Goal: Task Accomplishment & Management: Manage account settings

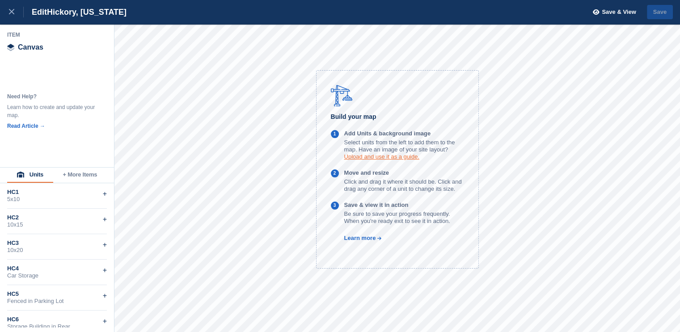
click at [392, 158] on link "Upload and use it as a guide." at bounding box center [381, 156] width 75 height 7
click at [365, 246] on div "Build your map 1 Add Units & background image Select units from the left to add…" at bounding box center [397, 169] width 163 height 199
click at [364, 239] on link "Learn more" at bounding box center [356, 238] width 51 height 7
drag, startPoint x: 45, startPoint y: 199, endPoint x: 99, endPoint y: 190, distance: 54.8
click at [99, 190] on div "HC1 5x10 +" at bounding box center [57, 195] width 100 height 25
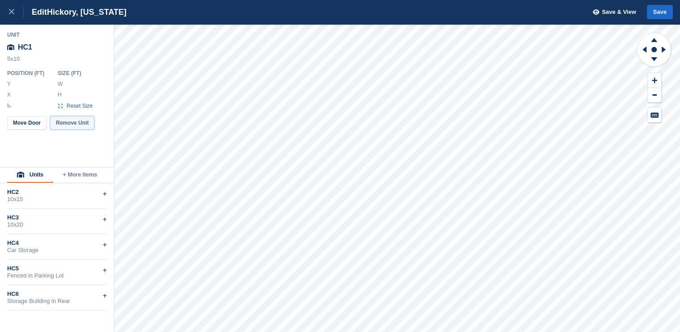
click at [80, 124] on button "Remove Unit" at bounding box center [72, 122] width 44 height 13
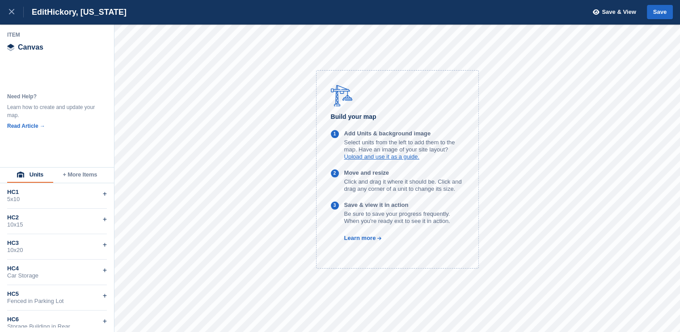
click at [86, 181] on button "+ More Items" at bounding box center [80, 175] width 54 height 15
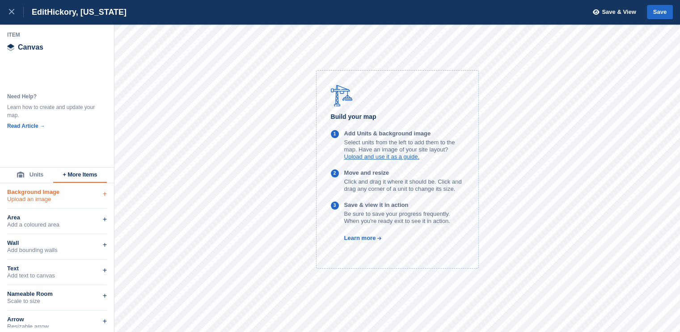
click at [58, 196] on div "Upload an image" at bounding box center [57, 199] width 100 height 7
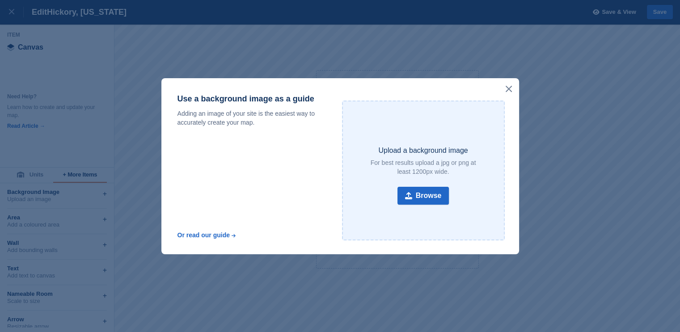
click at [510, 88] on icon at bounding box center [509, 89] width 6 height 6
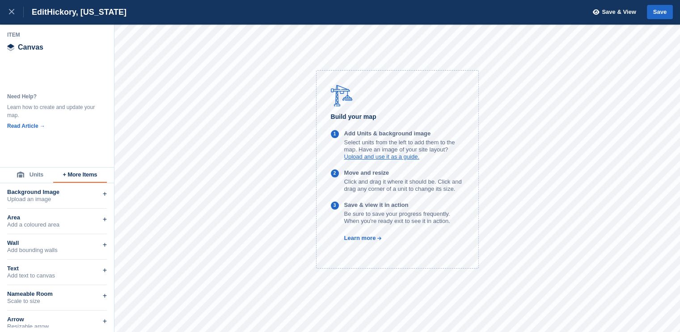
click at [34, 180] on button "Units" at bounding box center [30, 175] width 46 height 15
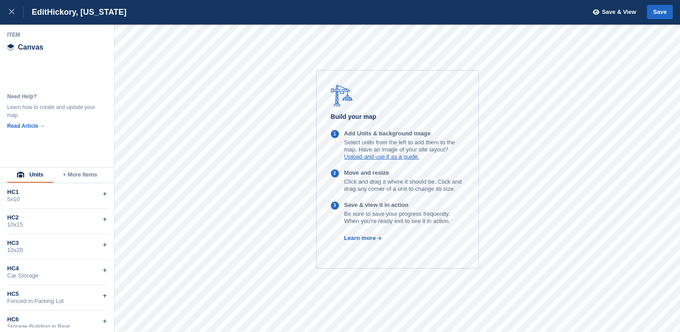
click at [77, 173] on button "+ More Items" at bounding box center [80, 175] width 54 height 15
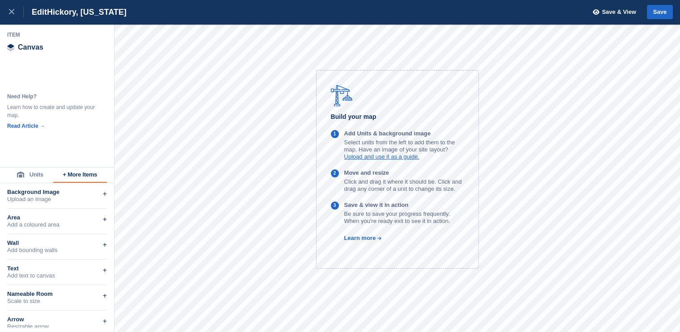
click at [23, 173] on icon at bounding box center [20, 175] width 7 height 6
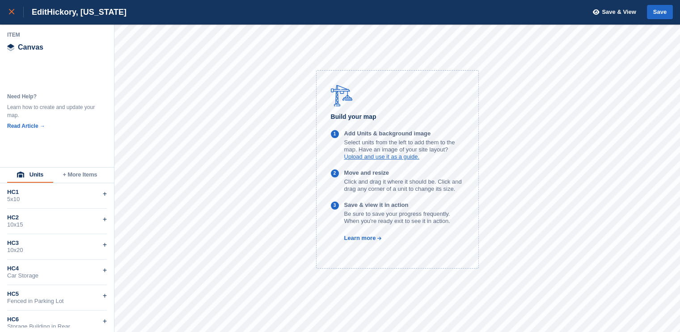
click at [11, 13] on icon at bounding box center [11, 11] width 5 height 5
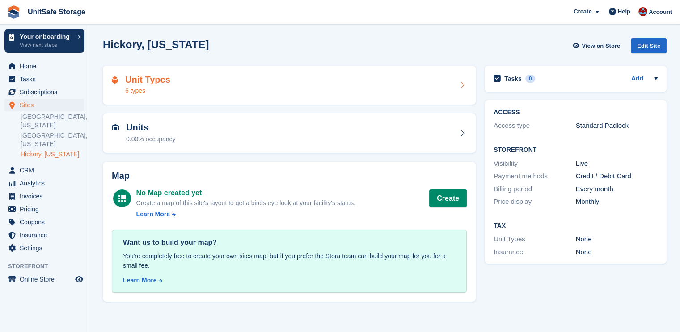
click at [220, 69] on div "Unit Types 6 types" at bounding box center [289, 85] width 373 height 39
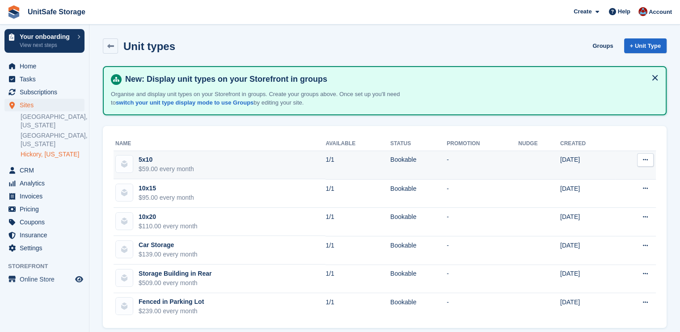
click at [643, 162] on icon at bounding box center [645, 160] width 5 height 6
click at [606, 178] on p "Edit unit type" at bounding box center [611, 178] width 78 height 12
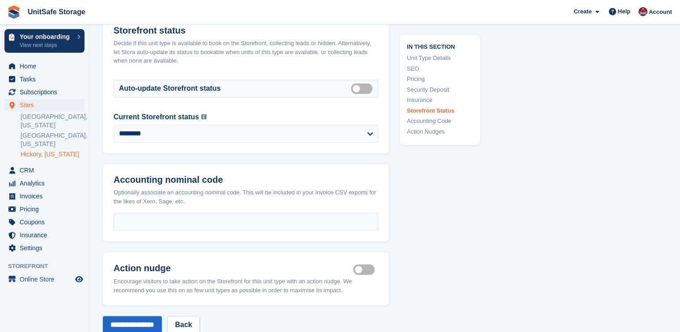
scroll to position [1475, 0]
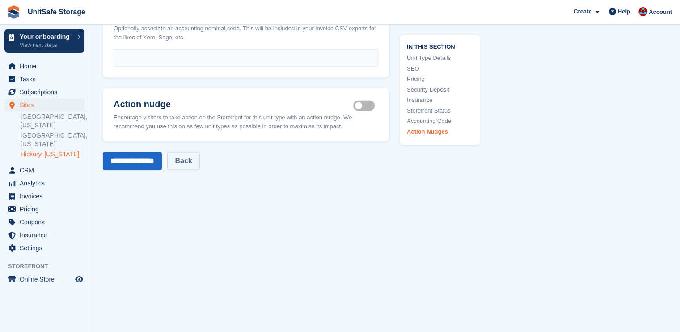
click at [191, 152] on link "Back" at bounding box center [183, 161] width 32 height 18
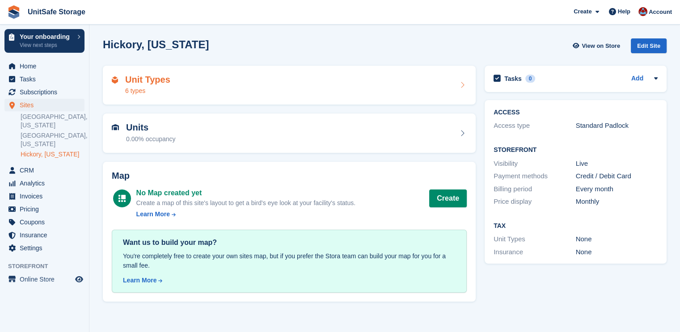
click at [460, 84] on icon at bounding box center [462, 84] width 9 height 7
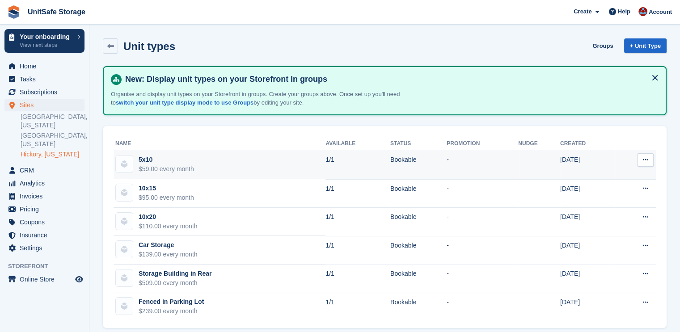
click at [648, 161] on button at bounding box center [645, 159] width 17 height 13
click at [645, 162] on button at bounding box center [645, 159] width 17 height 13
click at [240, 165] on td "5x10 $59.00 every month" at bounding box center [220, 165] width 212 height 29
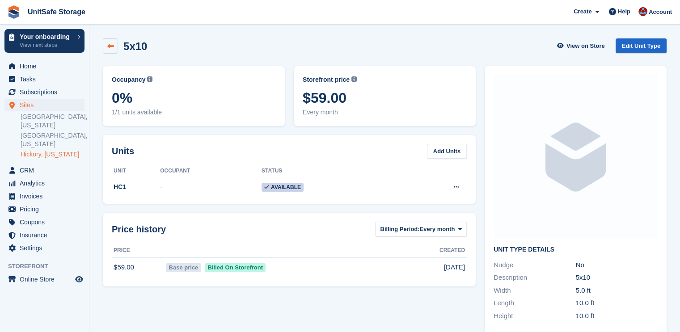
click at [109, 41] on link at bounding box center [110, 45] width 15 height 15
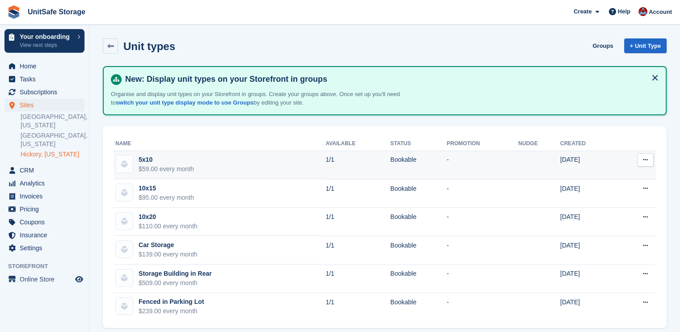
click at [648, 161] on button at bounding box center [645, 159] width 17 height 13
click at [591, 173] on p "Edit unit type" at bounding box center [611, 178] width 78 height 12
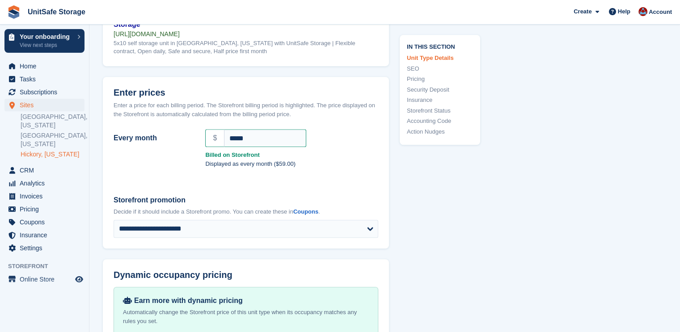
scroll to position [492, 0]
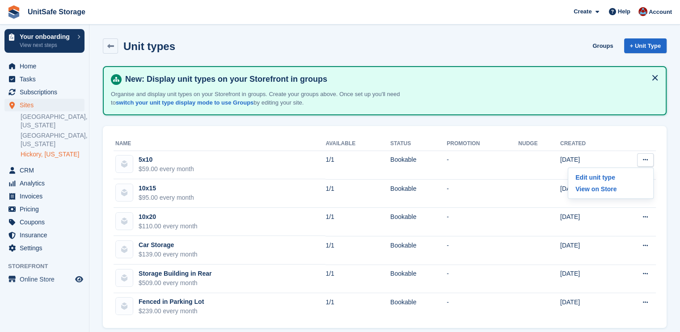
scroll to position [8, 0]
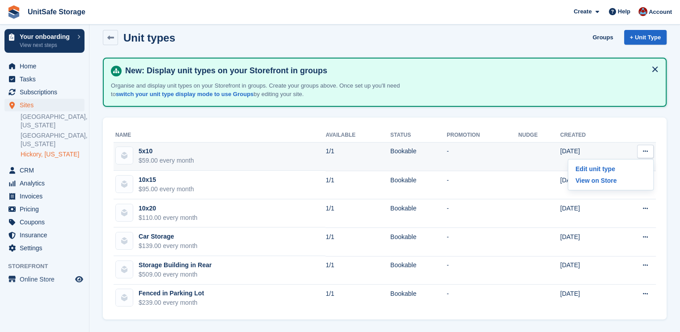
click at [447, 147] on td "-" at bounding box center [483, 156] width 72 height 29
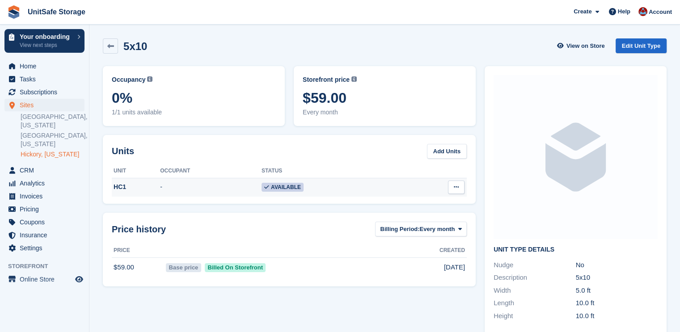
click at [454, 185] on icon at bounding box center [456, 187] width 5 height 6
click at [408, 202] on p "Edit unit" at bounding box center [422, 205] width 78 height 12
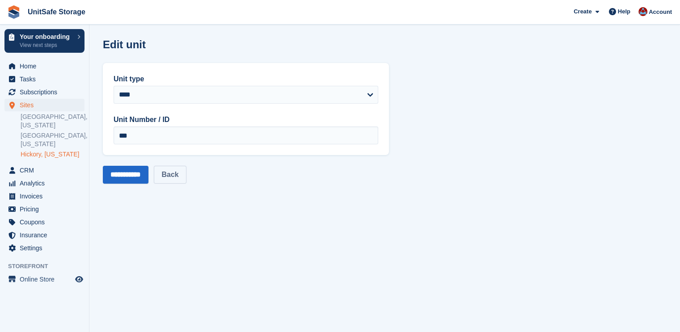
click at [179, 182] on link "Back" at bounding box center [170, 175] width 32 height 18
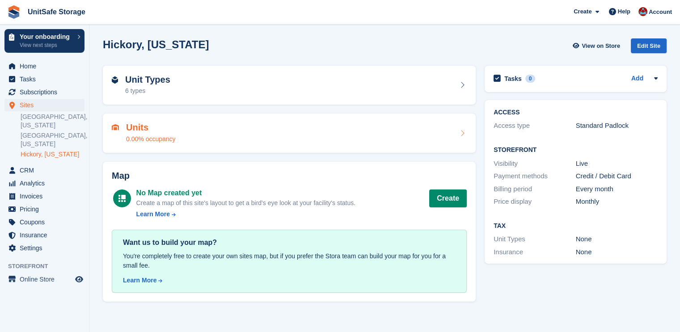
click at [361, 125] on div "Units 0.00% occupancy" at bounding box center [289, 133] width 355 height 21
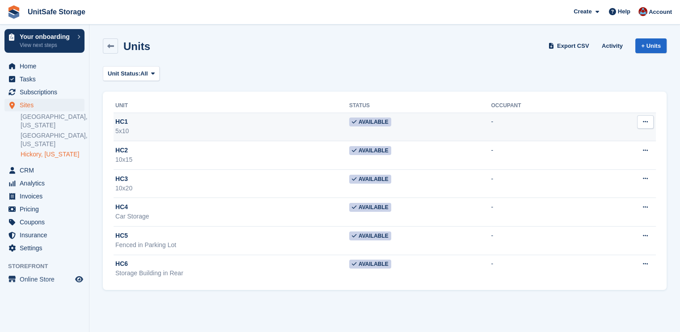
click at [647, 123] on icon at bounding box center [645, 122] width 5 height 6
click at [596, 138] on p "Edit unit" at bounding box center [611, 140] width 78 height 12
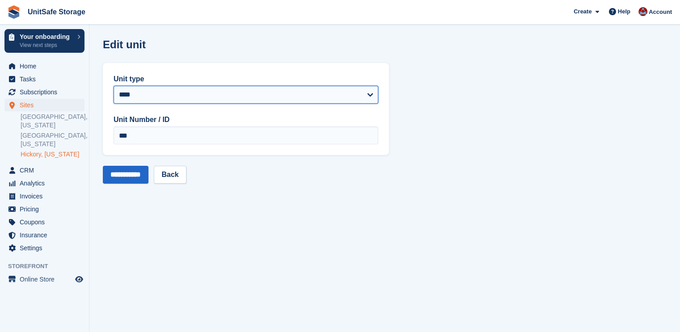
click at [248, 90] on select "**********" at bounding box center [246, 95] width 265 height 18
drag, startPoint x: 248, startPoint y: 90, endPoint x: 207, endPoint y: 121, distance: 50.7
click at [248, 90] on select "**********" at bounding box center [246, 95] width 265 height 18
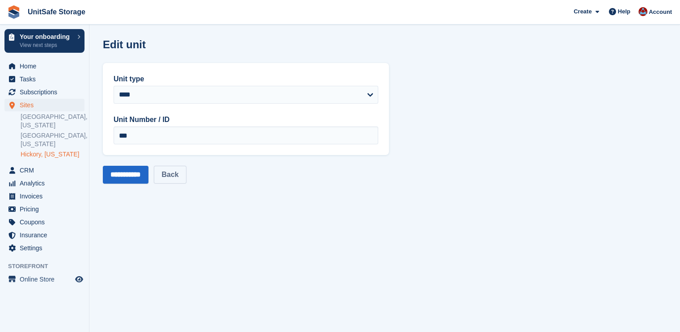
click at [178, 171] on link "Back" at bounding box center [170, 175] width 32 height 18
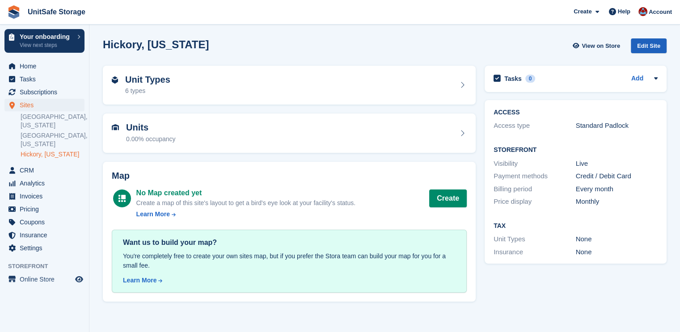
click at [650, 44] on div "Edit Site" at bounding box center [649, 45] width 36 height 15
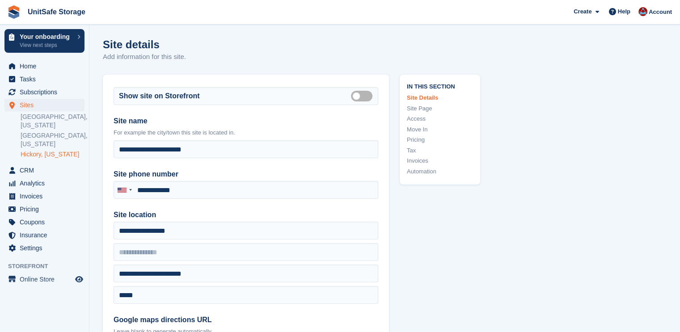
type input "**********"
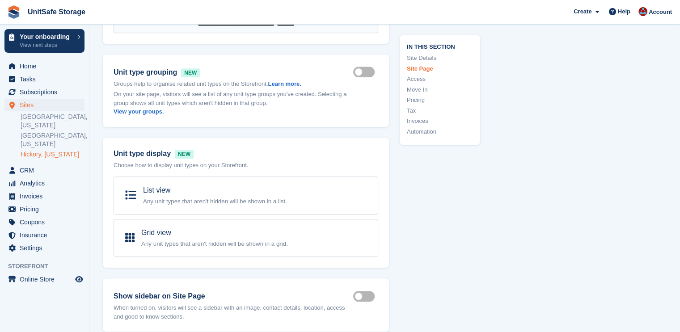
scroll to position [1147, 0]
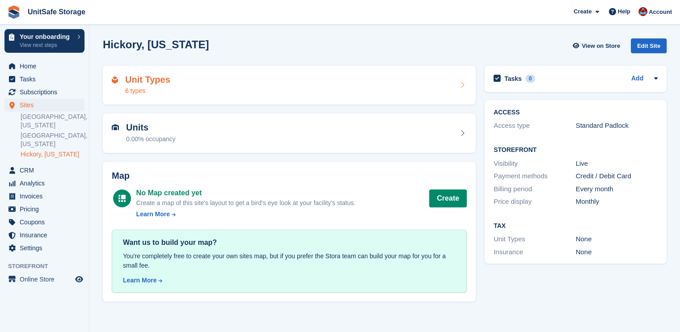
click at [452, 80] on div "Unit Types 6 types" at bounding box center [289, 85] width 355 height 21
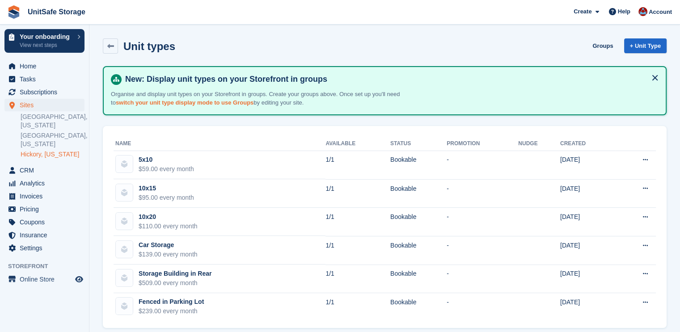
click at [199, 101] on link "switch your unit type display mode to use Groups" at bounding box center [185, 102] width 138 height 7
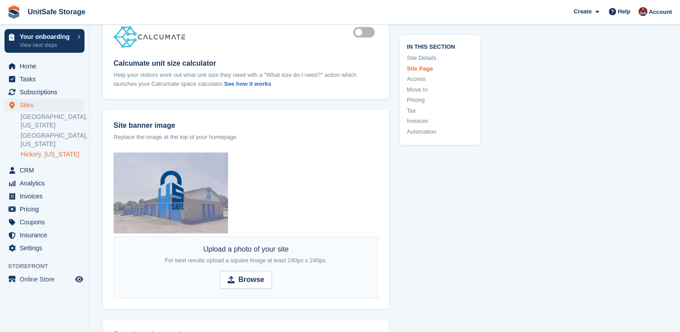
scroll to position [1475, 0]
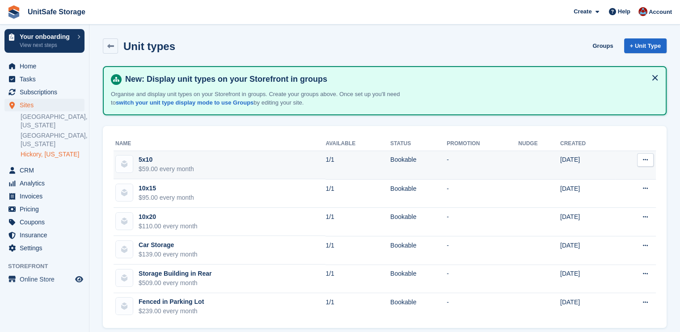
click at [641, 162] on button at bounding box center [645, 159] width 17 height 13
click at [611, 177] on p "Edit unit type" at bounding box center [611, 178] width 78 height 12
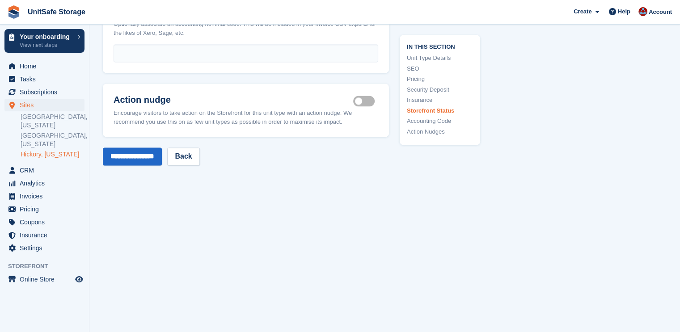
scroll to position [1316, 0]
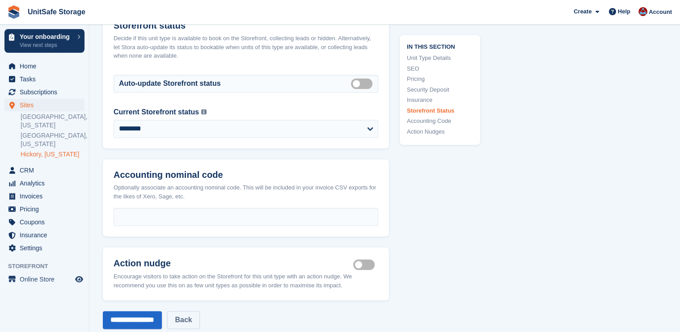
click at [197, 311] on link "Back" at bounding box center [183, 320] width 32 height 18
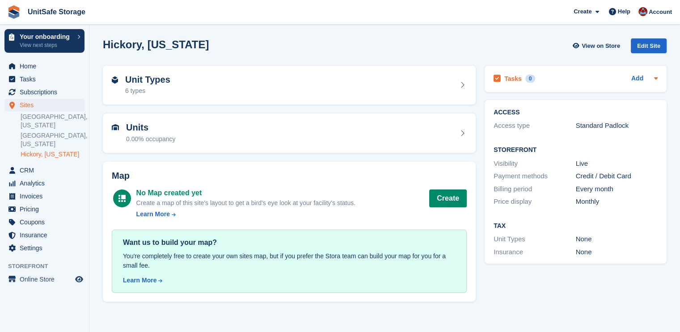
click at [654, 80] on icon at bounding box center [655, 78] width 7 height 7
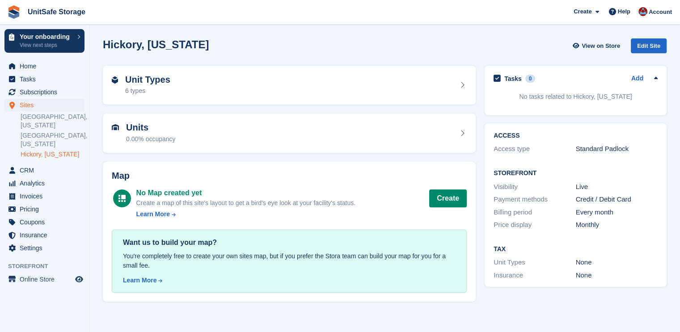
click at [654, 80] on icon at bounding box center [655, 78] width 7 height 7
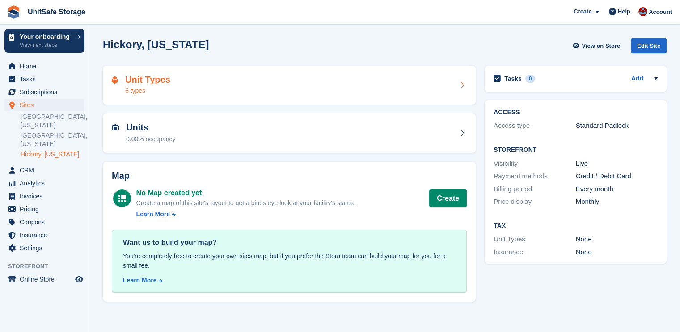
click at [434, 89] on div "Unit Types 6 types" at bounding box center [289, 85] width 355 height 21
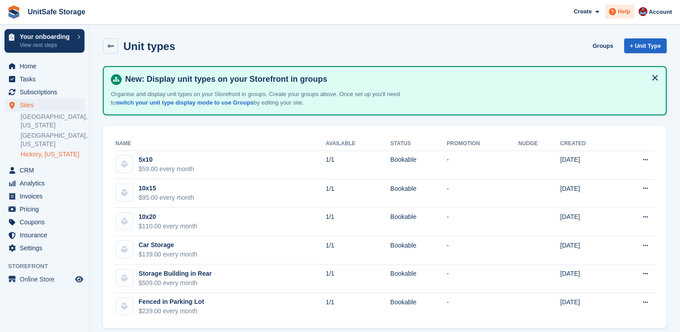
click at [615, 14] on icon at bounding box center [612, 11] width 7 height 7
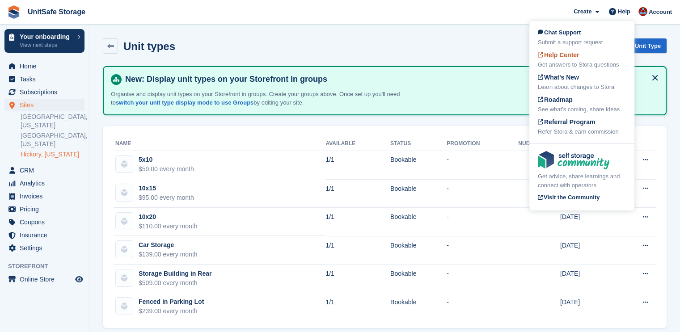
click at [579, 54] on span "Help Center" at bounding box center [559, 54] width 42 height 7
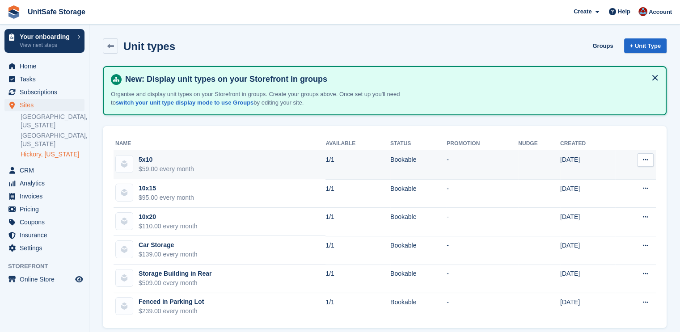
click at [643, 162] on icon at bounding box center [645, 160] width 5 height 6
click at [576, 173] on p "Edit unit type" at bounding box center [611, 178] width 78 height 12
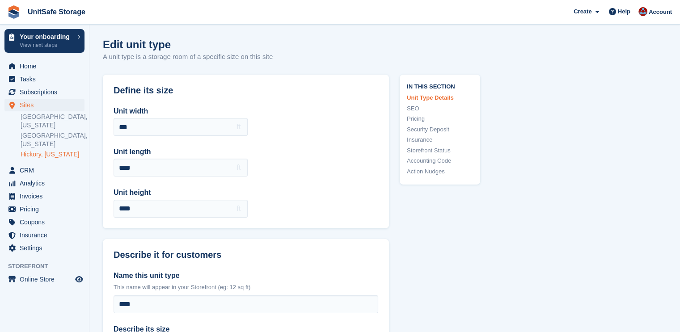
scroll to position [164, 0]
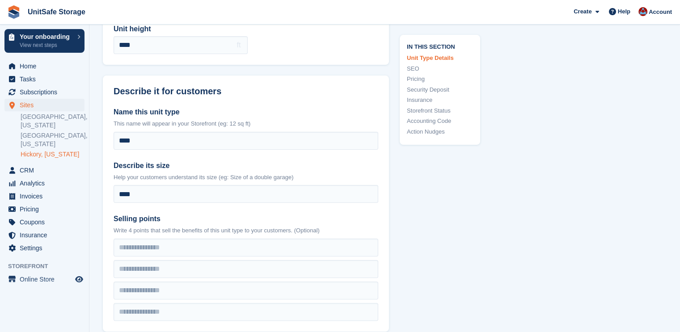
click at [435, 113] on link "Storefront Status" at bounding box center [440, 110] width 66 height 9
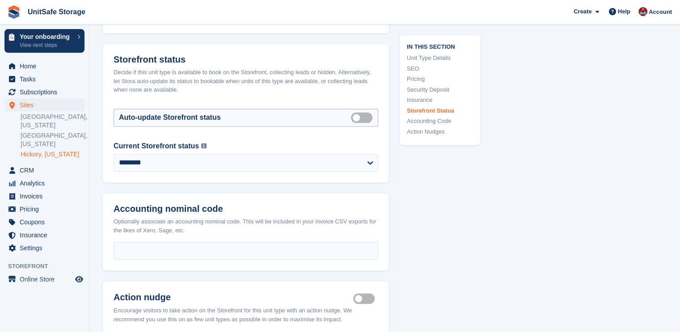
click at [363, 117] on label "Auto manage storefront status" at bounding box center [363, 117] width 25 height 1
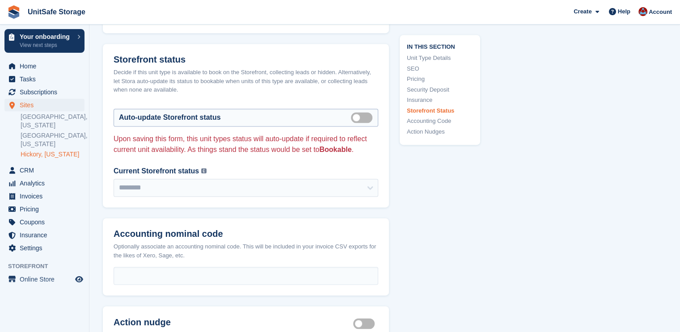
click at [359, 117] on label "Auto manage storefront status" at bounding box center [363, 117] width 25 height 1
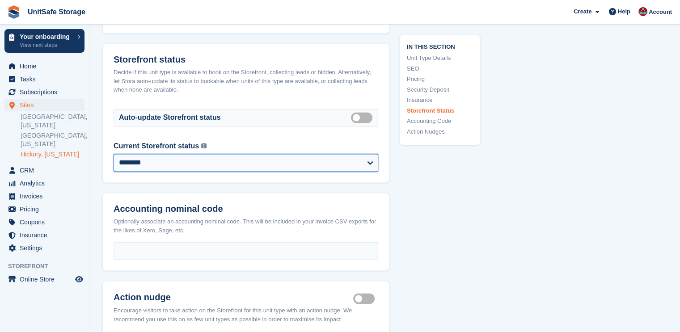
click at [349, 154] on select "**********" at bounding box center [246, 163] width 265 height 18
click at [114, 154] on select "**********" at bounding box center [246, 163] width 265 height 18
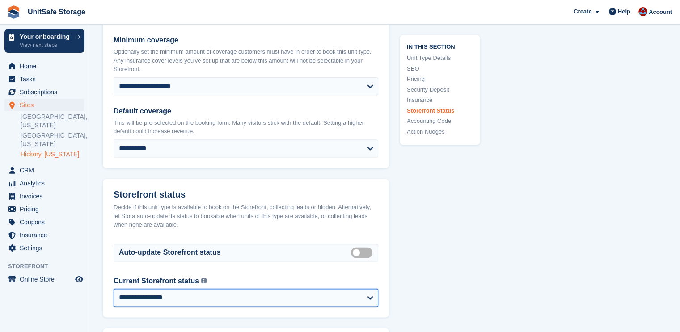
scroll to position [1311, 0]
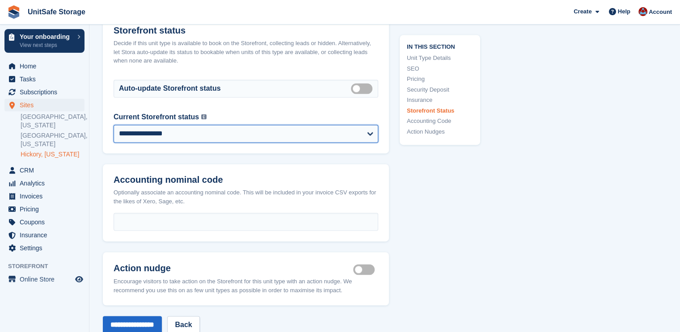
click at [340, 125] on select "**********" at bounding box center [246, 134] width 265 height 18
select select "********"
click at [114, 125] on select "**********" at bounding box center [246, 134] width 265 height 18
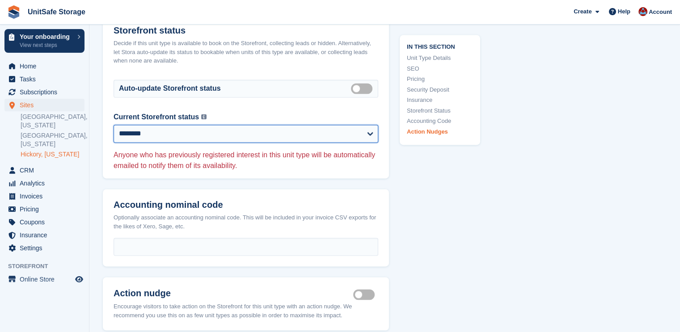
scroll to position [1505, 0]
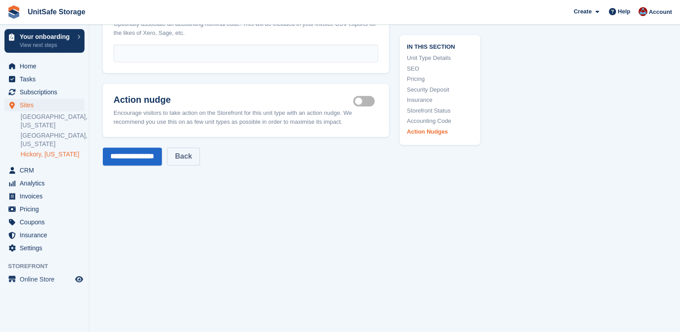
click at [195, 148] on link "Back" at bounding box center [183, 157] width 32 height 18
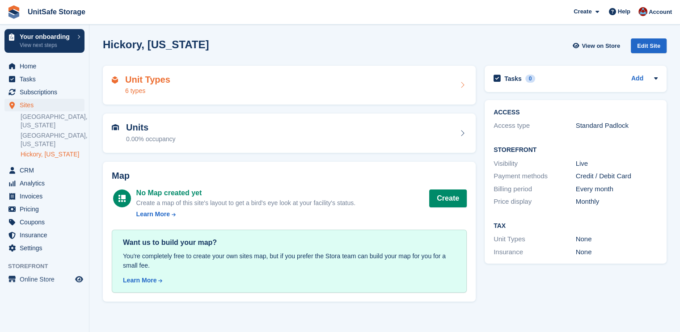
click at [250, 89] on div "Unit Types 6 types" at bounding box center [289, 85] width 355 height 21
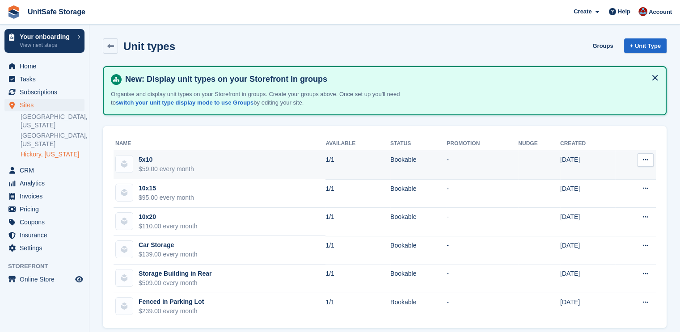
click at [650, 159] on button at bounding box center [645, 159] width 17 height 13
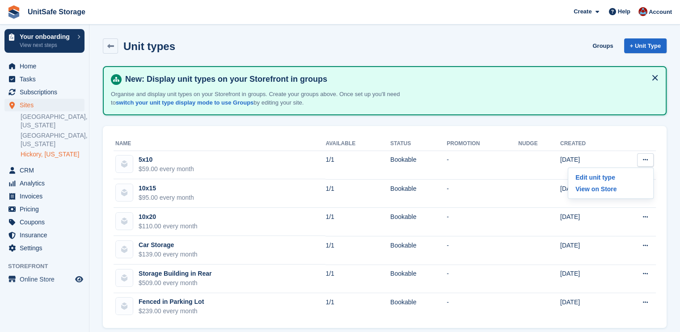
click at [512, 126] on div "Name Available Status Promotion Nudge Created 5x10 $59.00 every month 1/1 Booka…" at bounding box center [385, 227] width 564 height 203
click at [652, 76] on button at bounding box center [655, 78] width 14 height 14
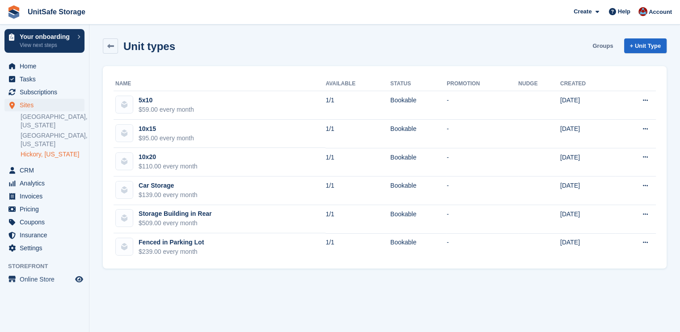
click at [610, 48] on link "Groups" at bounding box center [603, 45] width 28 height 15
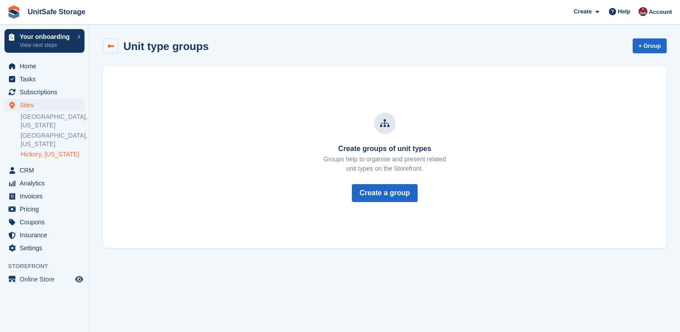
click at [111, 43] on icon at bounding box center [110, 46] width 7 height 7
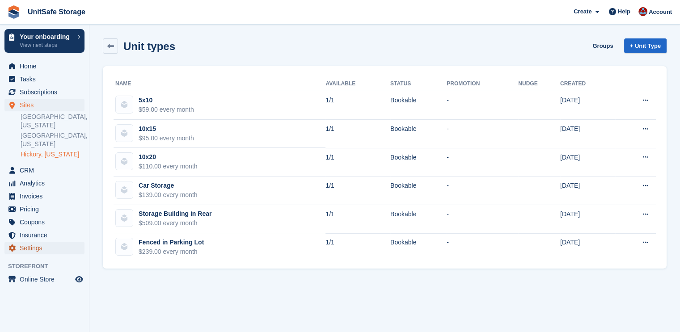
click at [31, 243] on span "Settings" at bounding box center [47, 248] width 54 height 13
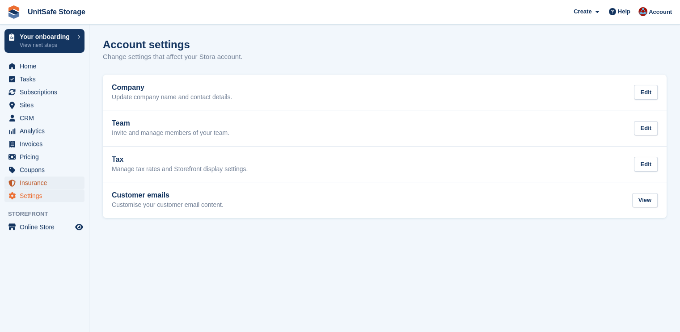
click at [41, 184] on span "Insurance" at bounding box center [47, 183] width 54 height 13
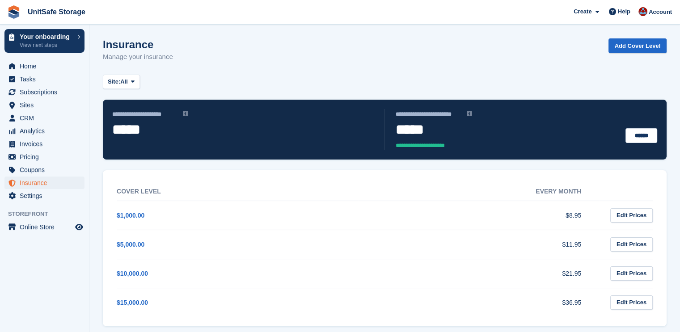
scroll to position [7, 0]
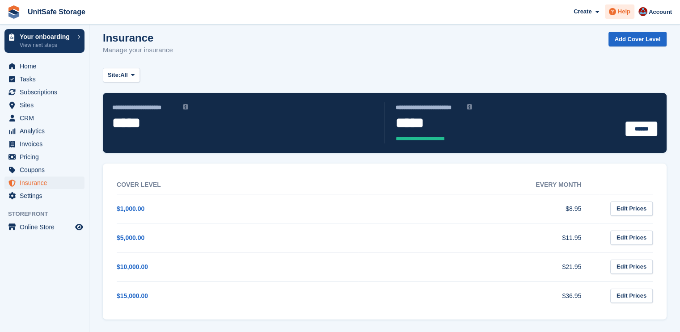
click at [622, 7] on span "Help" at bounding box center [624, 11] width 13 height 9
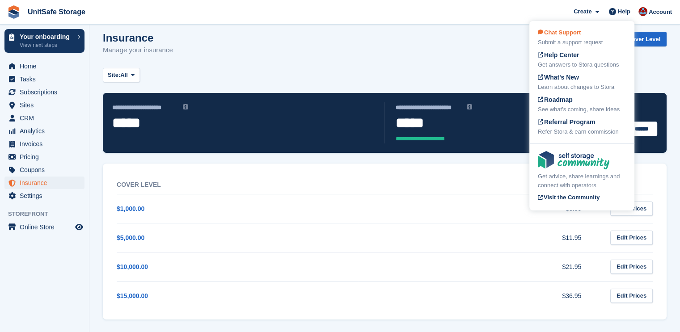
click at [591, 38] on div "Submit a support request" at bounding box center [582, 42] width 88 height 9
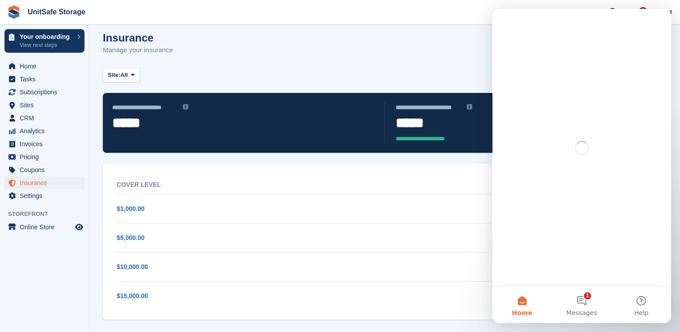
scroll to position [0, 0]
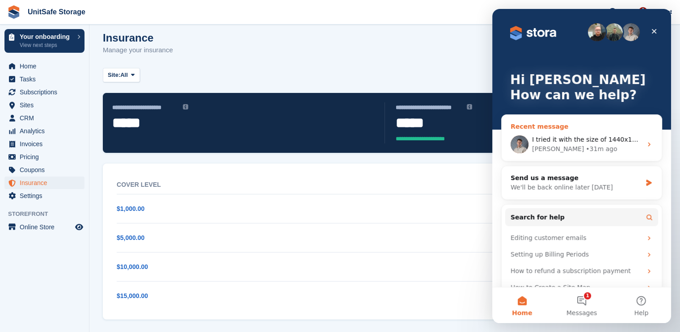
click at [592, 134] on div "I tried it with the size of 1440x1080 but it shows like this Bradley • 31m ago" at bounding box center [582, 144] width 160 height 33
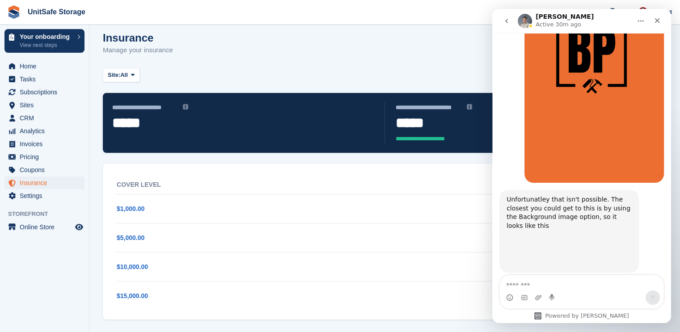
scroll to position [2460, 0]
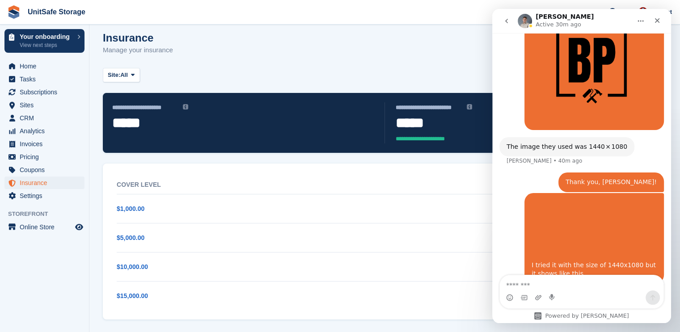
click at [507, 20] on icon "go back" at bounding box center [506, 21] width 3 height 4
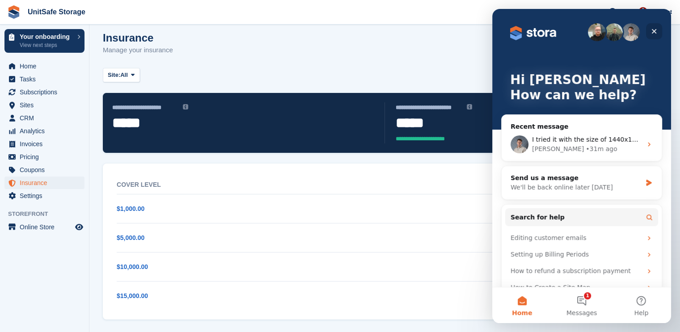
click at [655, 31] on icon "Close" at bounding box center [654, 31] width 7 height 7
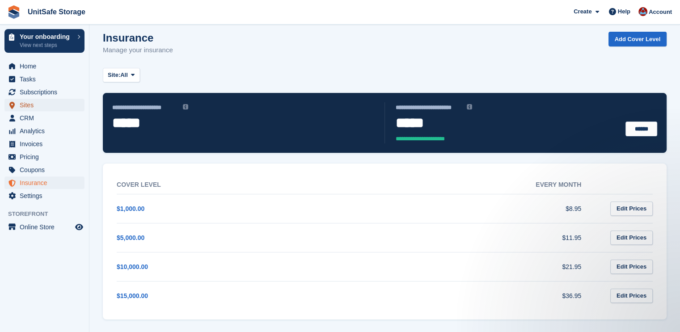
click at [42, 102] on span "Sites" at bounding box center [47, 105] width 54 height 13
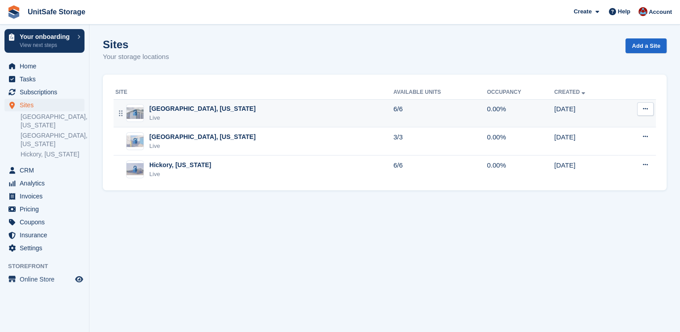
click at [649, 112] on button at bounding box center [645, 108] width 17 height 13
click at [601, 168] on p "Units" at bounding box center [611, 169] width 78 height 12
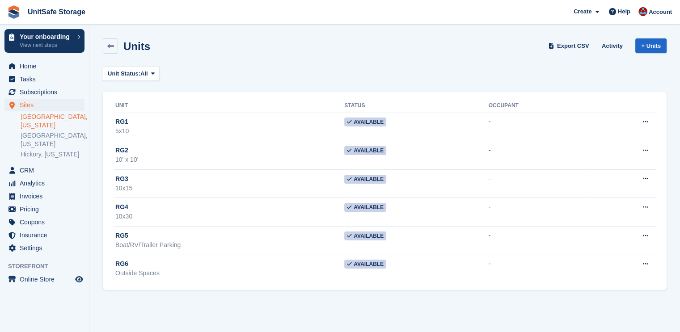
click at [161, 78] on div "Unit Status: All All Available Reserved Occupied Overlocked Repossessed Unavail…" at bounding box center [385, 73] width 564 height 15
click at [153, 72] on icon at bounding box center [153, 74] width 4 height 6
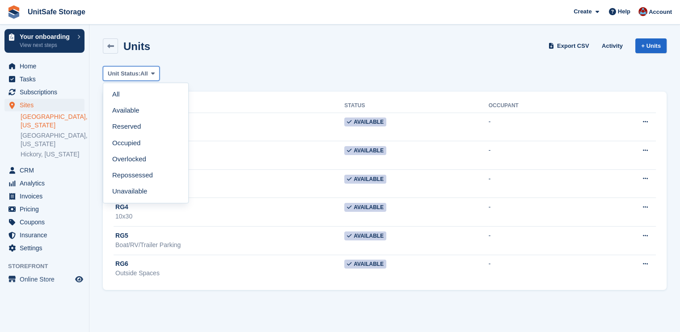
click at [153, 72] on icon at bounding box center [153, 74] width 4 height 6
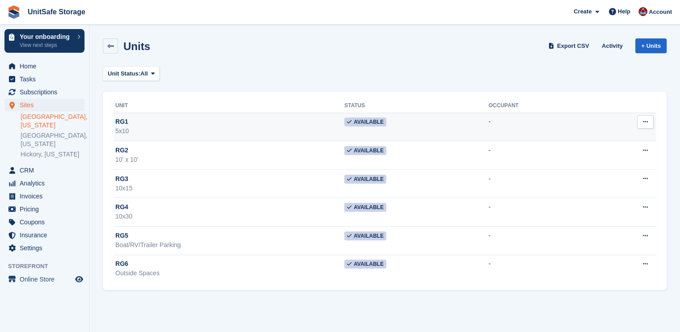
click at [647, 121] on icon at bounding box center [645, 122] width 5 height 6
click at [594, 141] on p "Edit unit" at bounding box center [611, 140] width 78 height 12
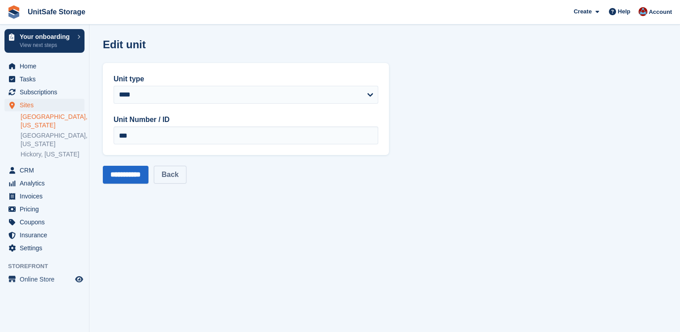
click at [167, 172] on link "Back" at bounding box center [170, 175] width 32 height 18
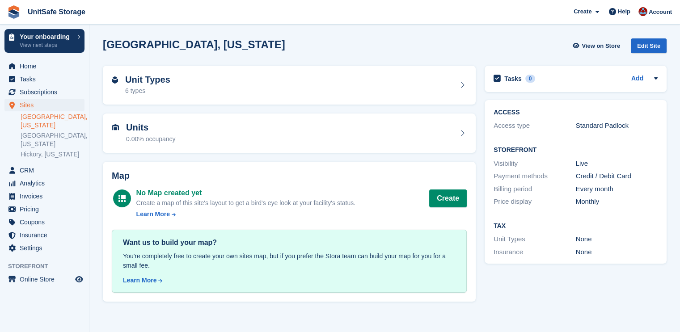
click at [55, 116] on link "[GEOGRAPHIC_DATA], [US_STATE]" at bounding box center [53, 121] width 64 height 17
click at [34, 102] on span "Sites" at bounding box center [47, 105] width 54 height 13
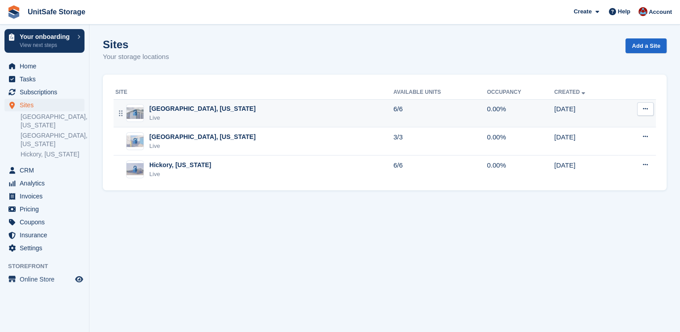
click at [640, 103] on button at bounding box center [645, 108] width 17 height 13
click at [606, 165] on p "Units" at bounding box center [611, 169] width 78 height 12
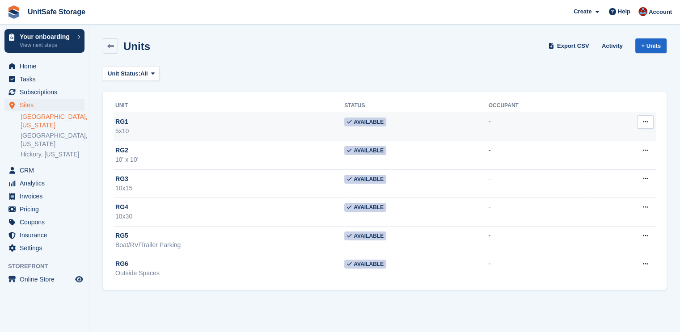
click at [643, 124] on icon at bounding box center [645, 122] width 5 height 6
click at [585, 168] on p "Delete unit" at bounding box center [611, 171] width 78 height 12
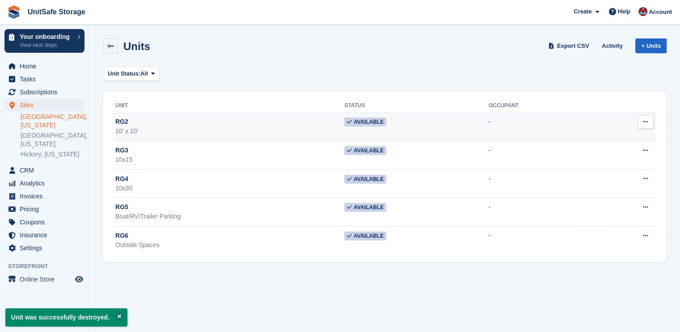
click at [645, 120] on icon at bounding box center [645, 122] width 5 height 6
click at [601, 169] on p "Delete unit" at bounding box center [611, 171] width 78 height 12
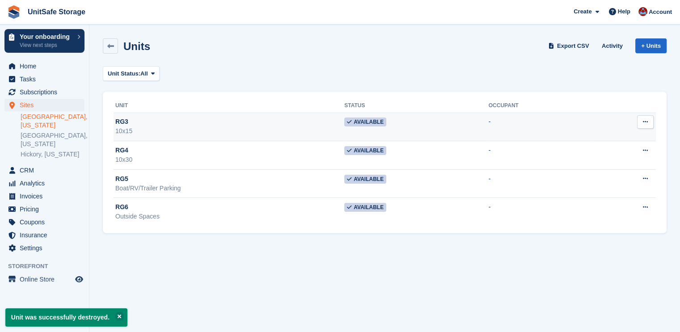
click at [646, 119] on icon at bounding box center [645, 122] width 5 height 6
click at [588, 168] on p "Delete unit" at bounding box center [611, 171] width 78 height 12
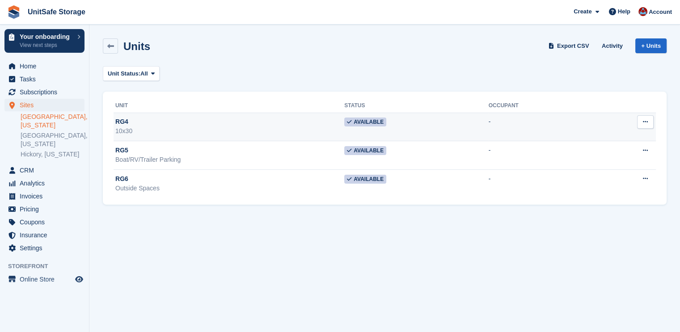
drag, startPoint x: 649, startPoint y: 119, endPoint x: 622, endPoint y: 149, distance: 39.9
click at [649, 119] on button at bounding box center [645, 121] width 17 height 13
click at [604, 165] on p "Delete unit" at bounding box center [611, 171] width 78 height 12
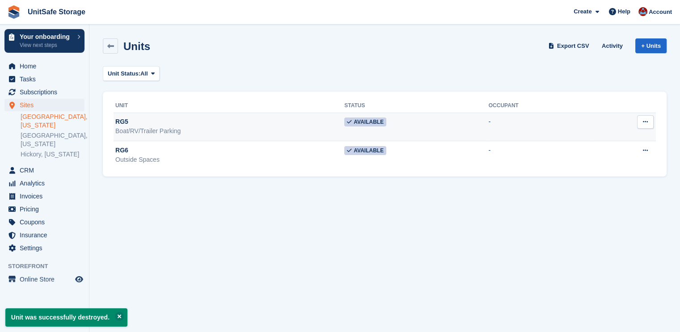
click at [644, 126] on button at bounding box center [645, 121] width 17 height 13
click at [583, 171] on p "Delete unit" at bounding box center [611, 171] width 78 height 12
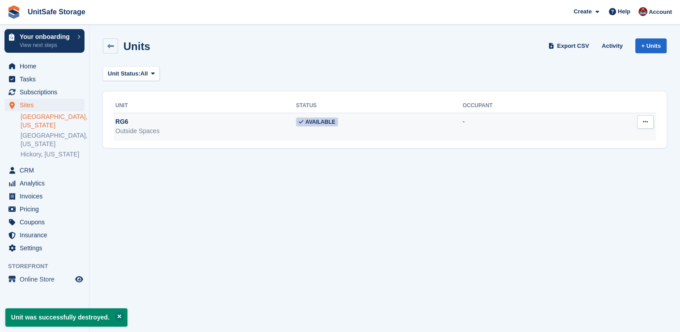
click at [646, 120] on icon at bounding box center [645, 122] width 5 height 6
click at [600, 179] on div "Edit unit Unit activity Delete unit" at bounding box center [611, 155] width 86 height 51
click at [602, 173] on p "Delete unit" at bounding box center [611, 171] width 78 height 12
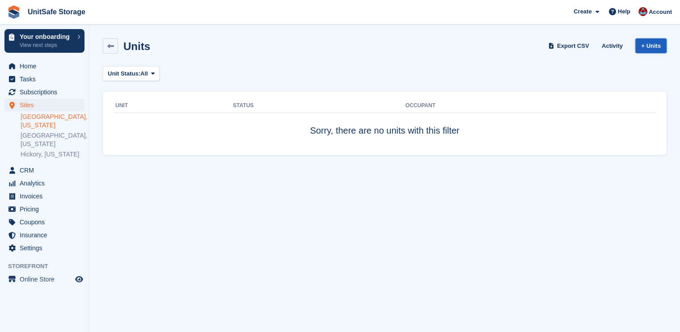
click at [650, 42] on link "+ Units" at bounding box center [650, 45] width 31 height 15
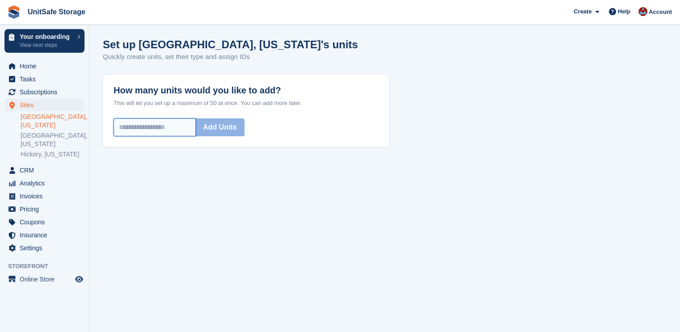
click at [152, 130] on input "How many units would you like to add?" at bounding box center [155, 127] width 82 height 18
